Goal: Check status

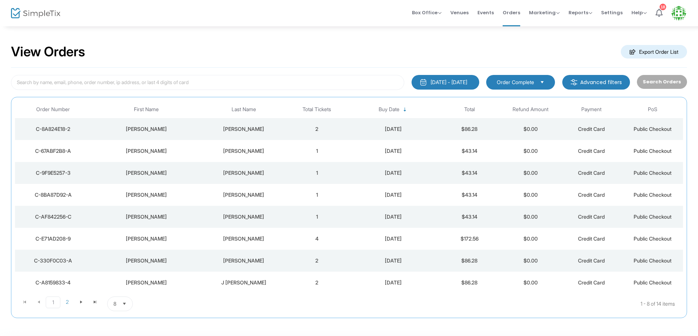
click at [150, 128] on div "[PERSON_NAME]" at bounding box center [146, 129] width 106 height 7
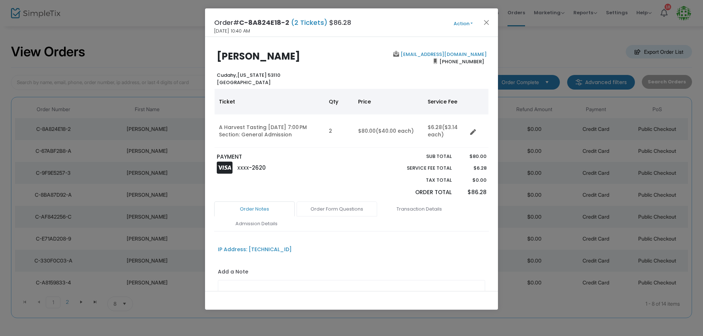
click at [340, 208] on link "Order Form Questions" at bounding box center [336, 209] width 81 height 15
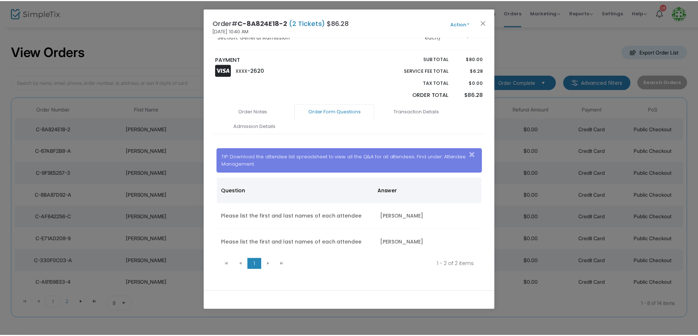
scroll to position [105, 0]
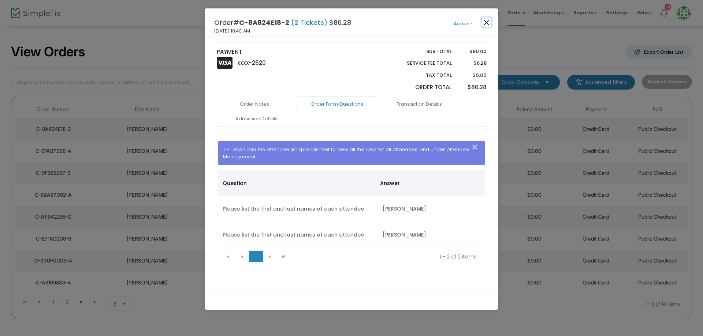
click at [483, 20] on button "Close" at bounding box center [487, 23] width 10 height 10
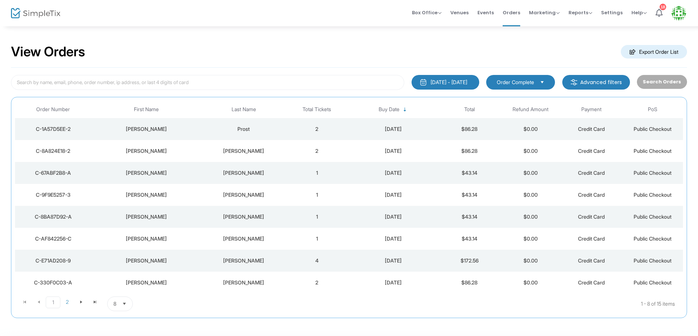
click at [279, 130] on div "Prost" at bounding box center [244, 129] width 82 height 7
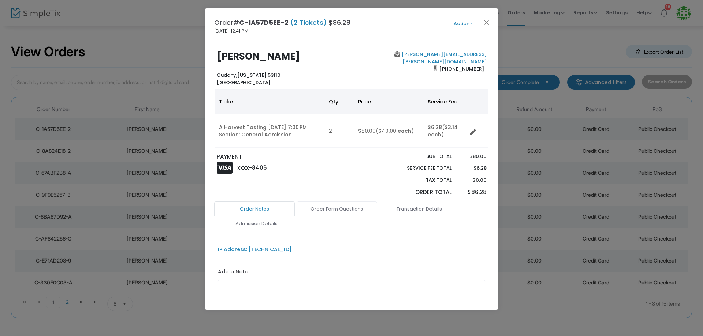
click at [341, 208] on link "Order Form Questions" at bounding box center [336, 209] width 81 height 15
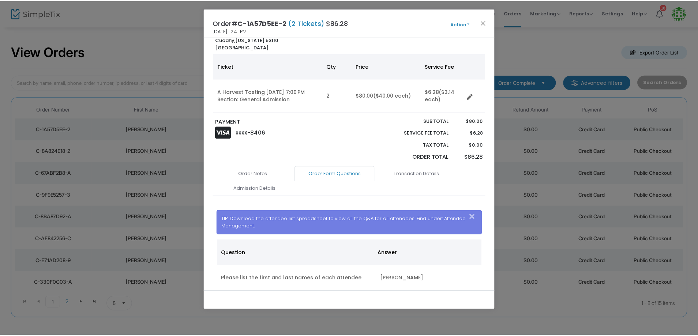
scroll to position [105, 0]
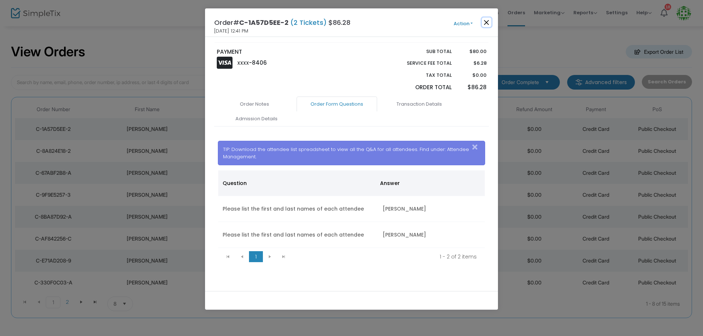
click at [488, 20] on button "Close" at bounding box center [487, 23] width 10 height 10
